Goal: Task Accomplishment & Management: Manage account settings

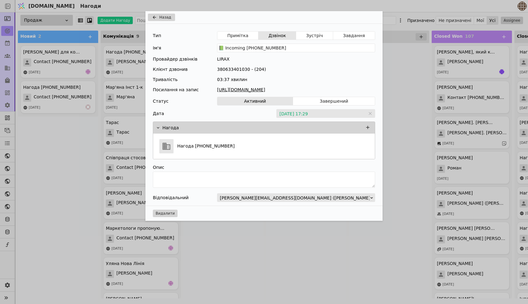
click at [160, 18] on span "Назад" at bounding box center [165, 18] width 12 height 6
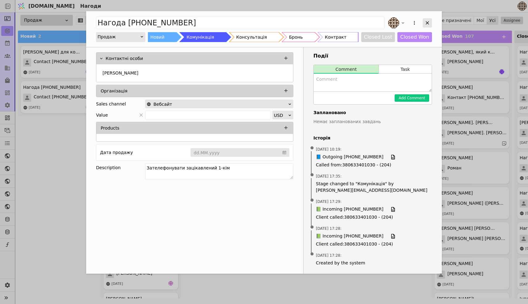
click at [429, 24] on icon "Add Opportunity" at bounding box center [428, 23] width 6 height 6
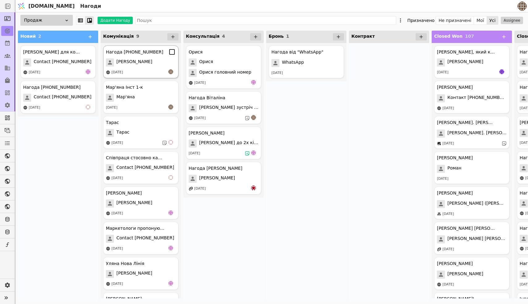
click at [141, 65] on div "[PERSON_NAME]" at bounding box center [141, 62] width 70 height 8
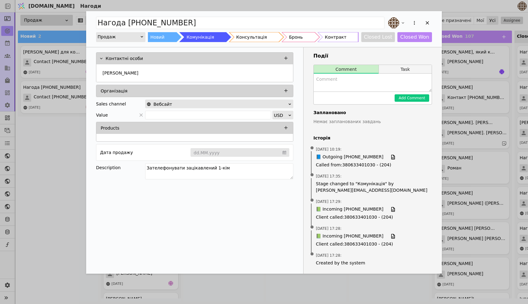
click at [399, 71] on button "Task" at bounding box center [405, 69] width 53 height 9
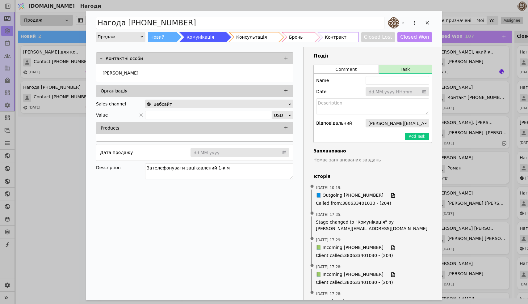
click at [382, 89] on input "Add Opportunity" at bounding box center [398, 91] width 64 height 9
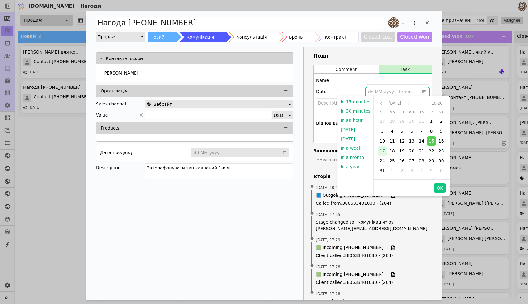
click at [382, 150] on span "17" at bounding box center [383, 150] width 6 height 5
click at [438, 188] on button "OK" at bounding box center [440, 187] width 12 height 9
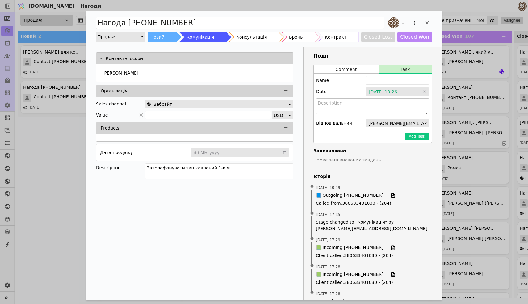
click at [373, 107] on textarea "Add Opportunity" at bounding box center [372, 106] width 113 height 16
type textarea "Набрати і домовитись про зустріч"
click at [413, 136] on button "Add Task" at bounding box center [417, 136] width 24 height 7
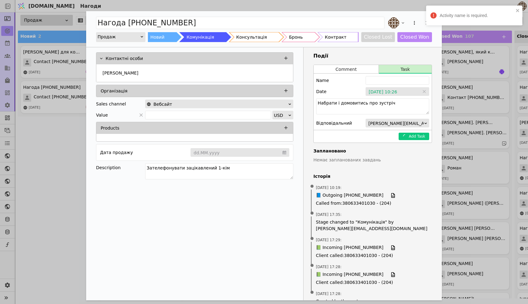
click at [420, 21] on div "Add Opportunity" at bounding box center [414, 22] width 11 height 11
click at [520, 10] on div "Activity name is required." at bounding box center [474, 16] width 96 height 20
click at [428, 18] on div "Add Opportunity" at bounding box center [427, 22] width 9 height 9
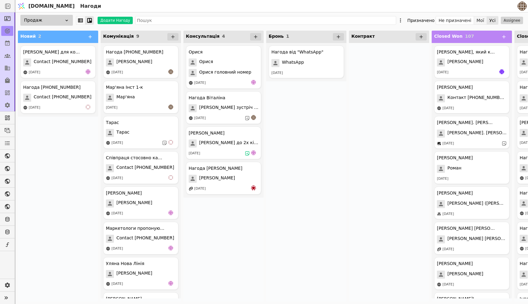
click at [482, 21] on button "Мої" at bounding box center [480, 20] width 13 height 9
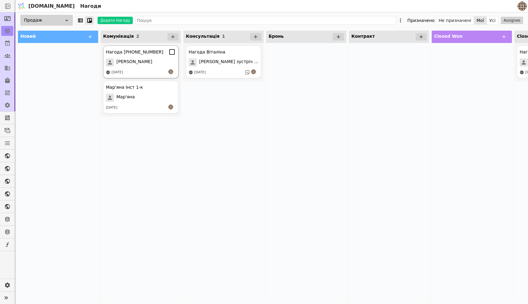
click at [143, 71] on div "[DATE]" at bounding box center [141, 72] width 70 height 6
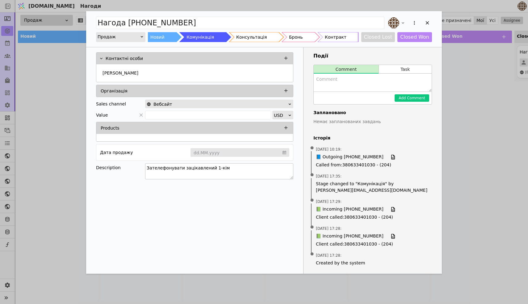
click at [242, 167] on textarea "Зателефонувати зацікавлений 1-кім" at bounding box center [219, 171] width 148 height 16
type textarea "Зателефонувати зацікавлений 1-кім Понеділок домовляємось про зустріч"
click at [401, 70] on button "Task" at bounding box center [405, 69] width 53 height 9
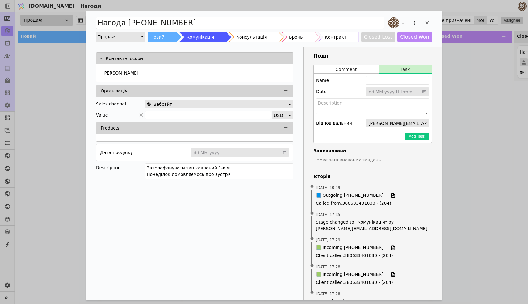
click at [392, 91] on input "Add Opportunity" at bounding box center [398, 91] width 64 height 9
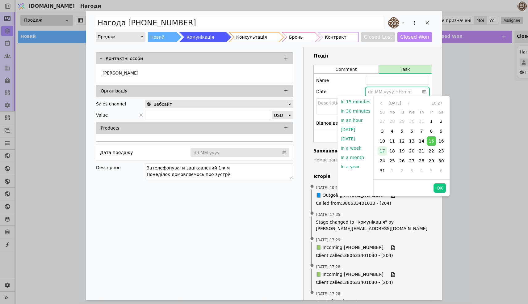
click at [380, 152] on span "17" at bounding box center [383, 150] width 6 height 5
click at [440, 189] on button "OK" at bounding box center [440, 187] width 12 height 9
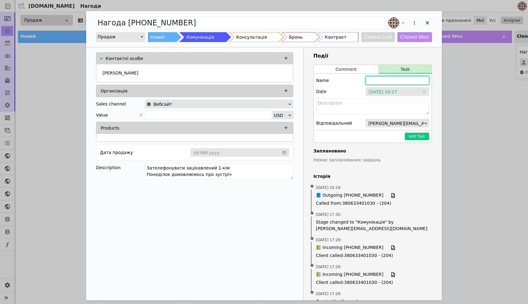
click at [398, 80] on input "Add Opportunity" at bounding box center [398, 80] width 64 height 9
type input "б"
click at [376, 99] on textarea "Add Opportunity" at bounding box center [372, 106] width 113 height 16
click at [363, 106] on textarea "Add Opportunity" at bounding box center [372, 106] width 113 height 16
type textarea "Набрати"
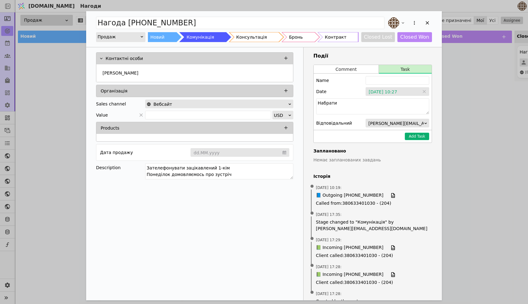
click at [420, 136] on button "Add Task" at bounding box center [417, 136] width 24 height 7
click at [383, 81] on input "Add Opportunity" at bounding box center [398, 80] width 64 height 9
type input "б"
type input "[PERSON_NAME] - 1к"
drag, startPoint x: 394, startPoint y: 82, endPoint x: 357, endPoint y: 82, distance: 36.1
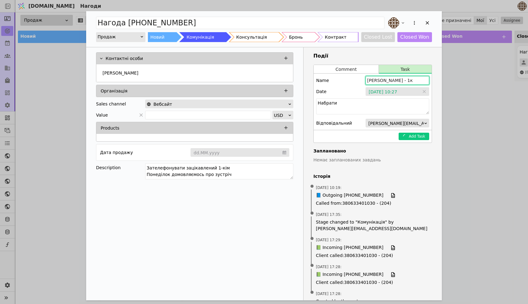
click at [357, 82] on div "Name [PERSON_NAME] - 1к" at bounding box center [372, 80] width 113 height 9
click at [429, 18] on div "Add Opportunity" at bounding box center [427, 22] width 9 height 9
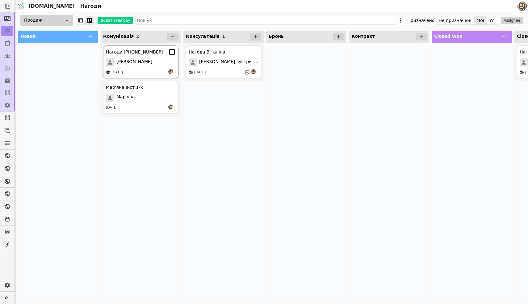
click at [153, 61] on div "[PERSON_NAME]" at bounding box center [141, 62] width 70 height 8
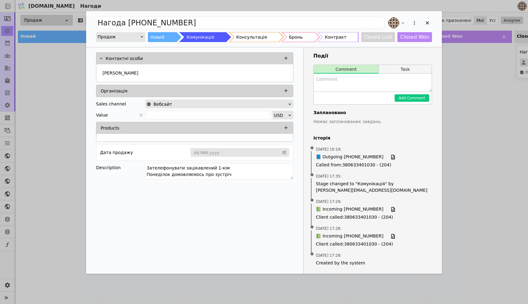
click at [400, 67] on button "Task" at bounding box center [405, 69] width 53 height 9
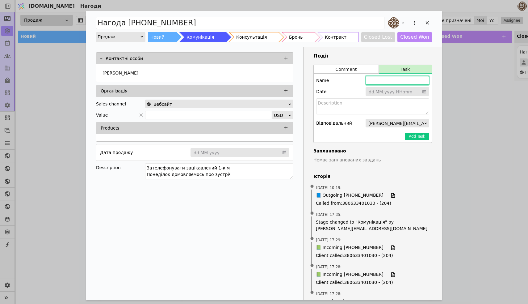
click at [386, 78] on input "Add Opportunity" at bounding box center [398, 80] width 64 height 9
paste input "[PERSON_NAME] - 1к"
type input "[PERSON_NAME] - 1к"
click at [391, 93] on input "Add Opportunity" at bounding box center [398, 91] width 64 height 9
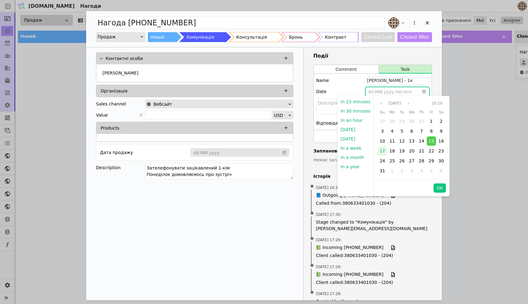
click at [384, 150] on div "17" at bounding box center [382, 150] width 9 height 9
click at [394, 152] on div "18" at bounding box center [392, 150] width 9 height 9
click at [437, 191] on button "OK" at bounding box center [440, 187] width 12 height 9
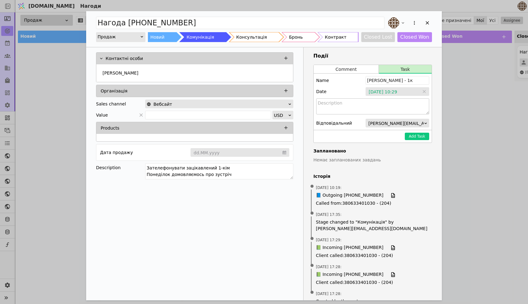
click at [382, 102] on textarea "Add Opportunity" at bounding box center [372, 106] width 113 height 16
type textarea "Набрати"
click at [424, 135] on button "Add Task" at bounding box center [417, 136] width 24 height 7
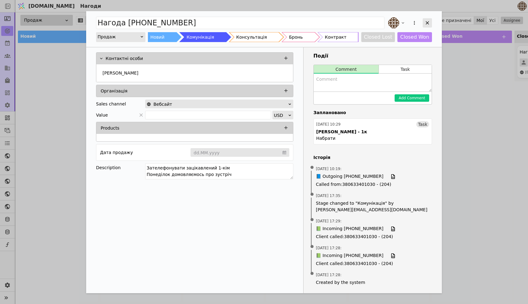
click at [427, 24] on icon "Add Opportunity" at bounding box center [427, 22] width 3 height 3
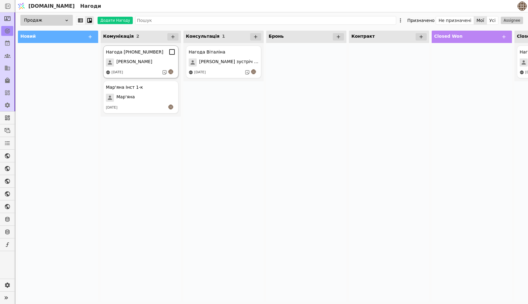
click at [140, 65] on div "[PERSON_NAME]" at bounding box center [141, 62] width 70 height 8
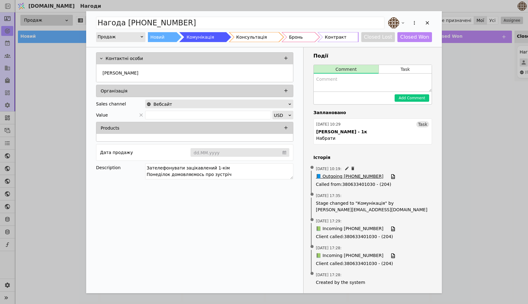
click at [346, 177] on span "📘 Outgoing [PHONE_NUMBER]" at bounding box center [350, 176] width 68 height 7
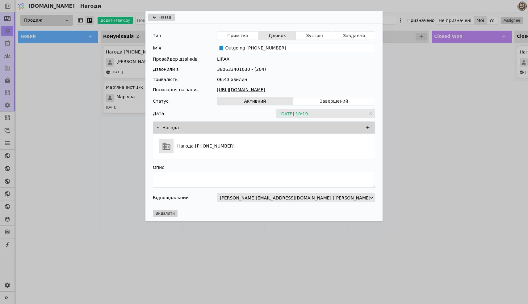
click at [291, 90] on link "[URL][DOMAIN_NAME]" at bounding box center [296, 90] width 158 height 6
click at [125, 153] on div "Назад Тип Примітка Дзвінок Зустріч Завдання Ім'я 📘 Outgoing [PHONE_NUMBER] Пров…" at bounding box center [264, 152] width 528 height 304
